Goal: Check status

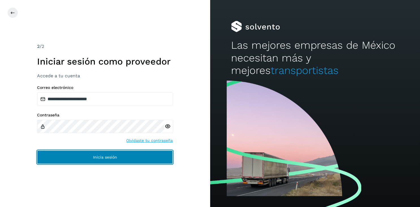
click at [111, 158] on span "Inicia sesión" at bounding box center [105, 157] width 24 height 4
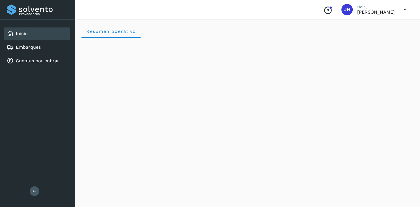
scroll to position [30, 0]
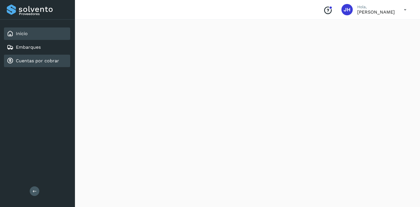
click at [33, 61] on link "Cuentas por cobrar" at bounding box center [37, 60] width 43 height 5
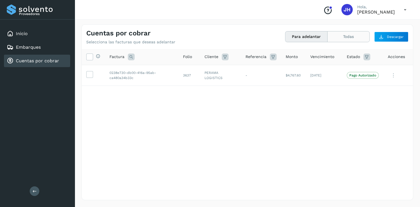
click at [345, 38] on button "Todas" at bounding box center [349, 36] width 42 height 10
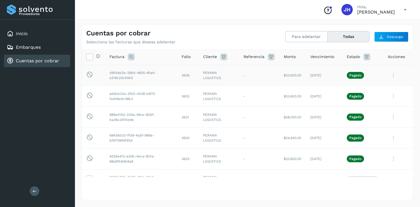
click at [394, 77] on icon at bounding box center [393, 76] width 11 height 12
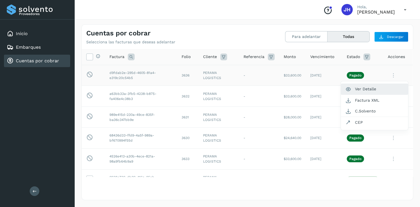
click at [381, 89] on button "Ver Detalle" at bounding box center [374, 89] width 67 height 11
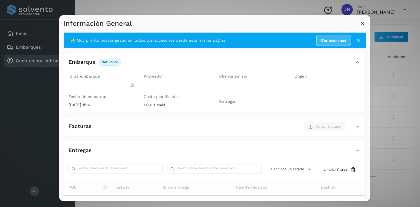
click at [360, 41] on icon at bounding box center [359, 40] width 6 height 6
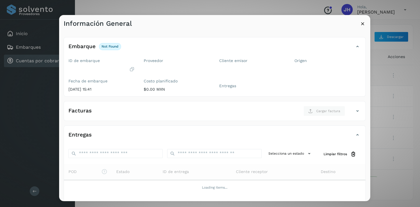
click at [361, 24] on icon at bounding box center [363, 24] width 6 height 6
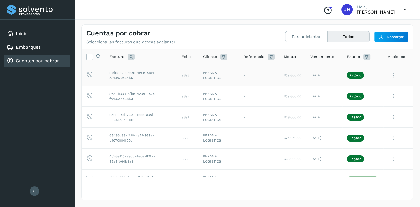
click at [394, 75] on icon at bounding box center [393, 76] width 11 height 12
click at [390, 76] on div at bounding box center [210, 103] width 420 height 207
click at [375, 74] on td "Pagado" at bounding box center [363, 75] width 41 height 21
click at [238, 76] on td "PERAMA LOGISTICS" at bounding box center [219, 75] width 40 height 21
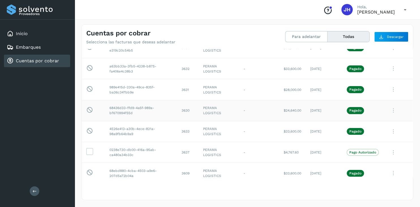
scroll to position [27, 0]
click at [405, 12] on icon at bounding box center [406, 10] width 12 height 12
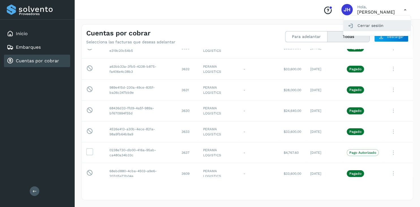
click at [375, 27] on div "Cerrar sesión" at bounding box center [377, 25] width 67 height 11
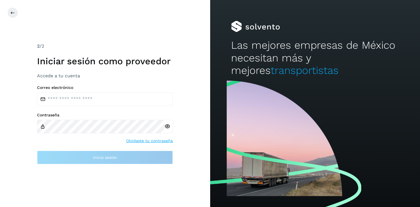
type input "**********"
